Goal: Information Seeking & Learning: Learn about a topic

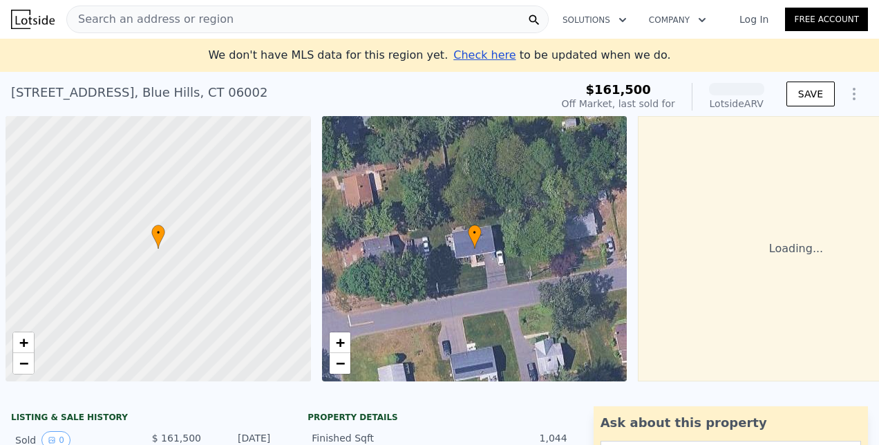
scroll to position [0, 6]
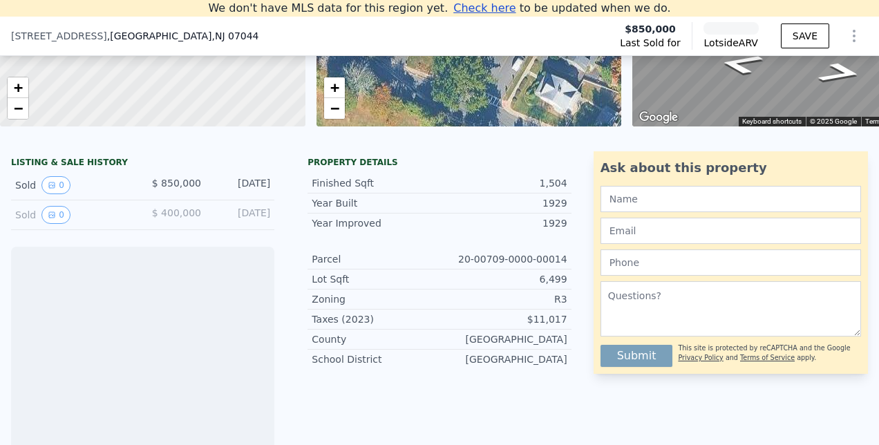
scroll to position [260, 0]
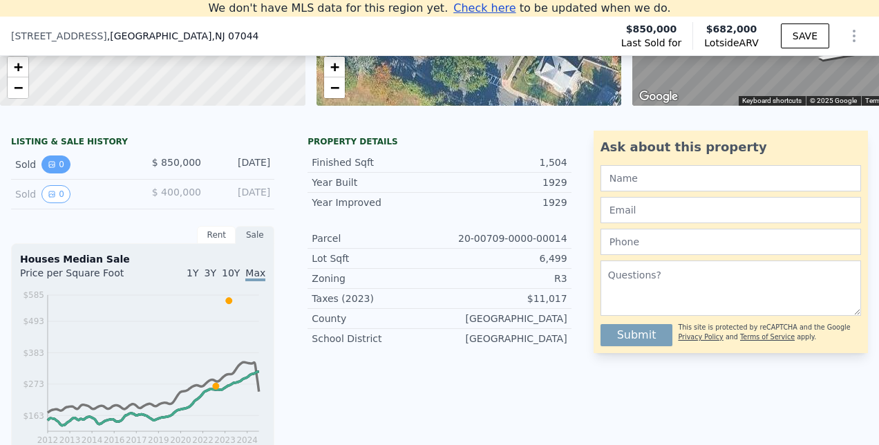
click at [61, 170] on button "0" at bounding box center [55, 164] width 29 height 18
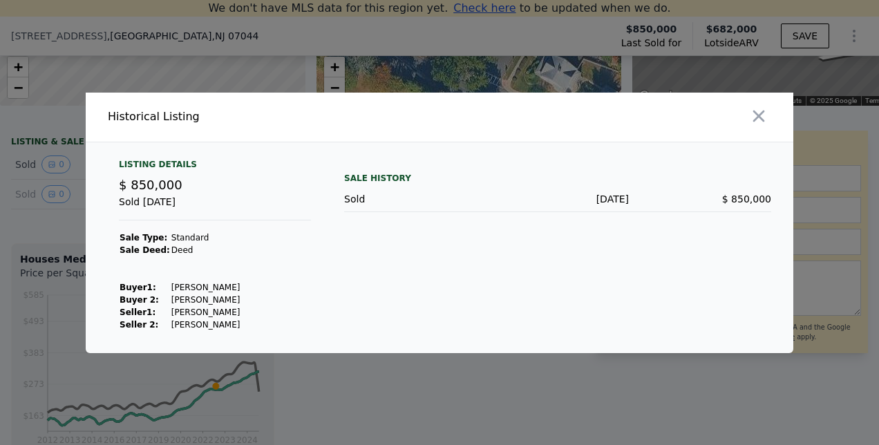
click at [318, 386] on div at bounding box center [439, 222] width 879 height 445
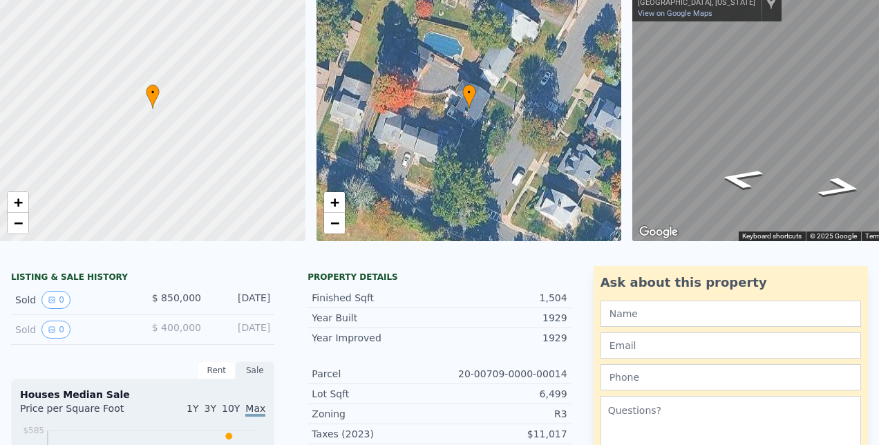
scroll to position [0, 0]
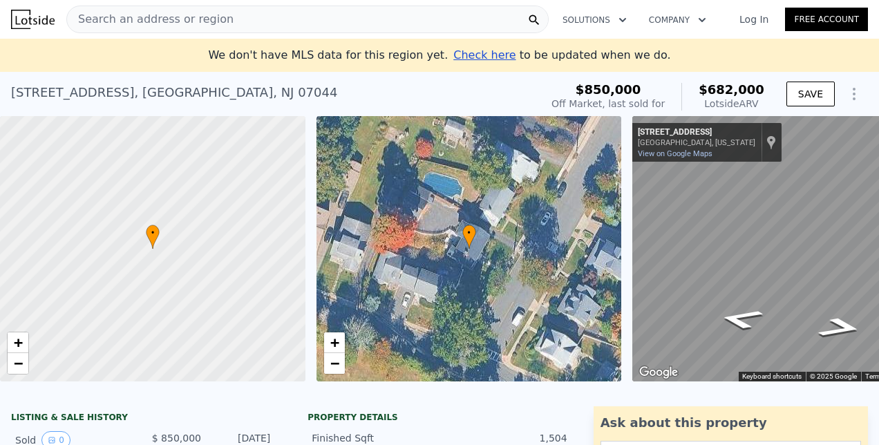
drag, startPoint x: 296, startPoint y: 334, endPoint x: 304, endPoint y: 78, distance: 256.4
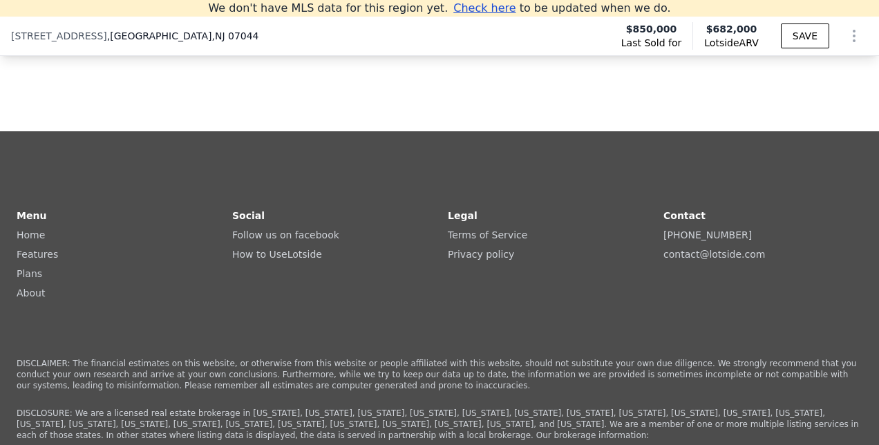
scroll to position [2694, 0]
